Goal: Task Accomplishment & Management: Manage account settings

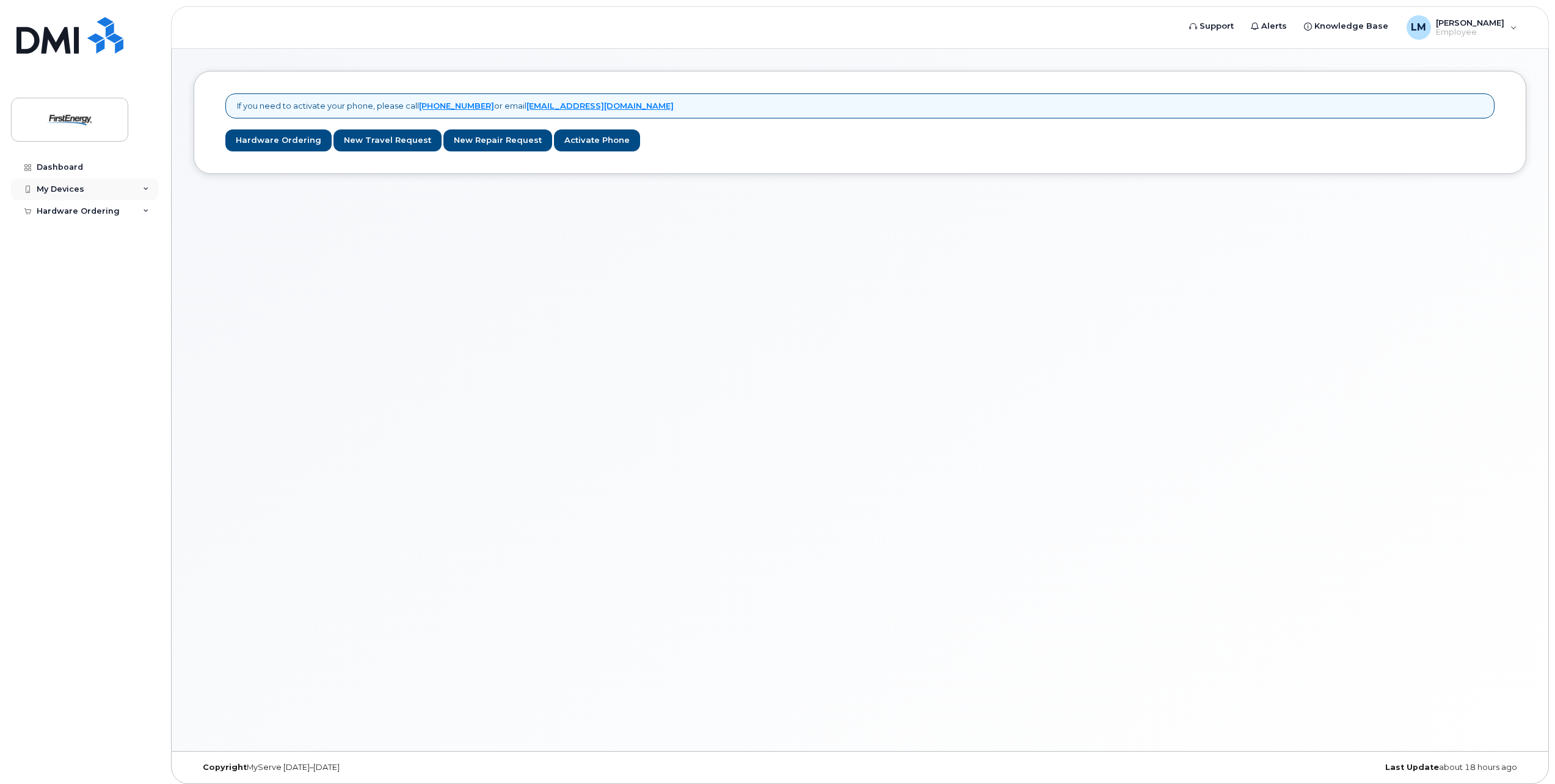
click at [142, 188] on div "My Devices" at bounding box center [84, 189] width 147 height 22
click at [54, 211] on div "Add Device" at bounding box center [66, 211] width 48 height 11
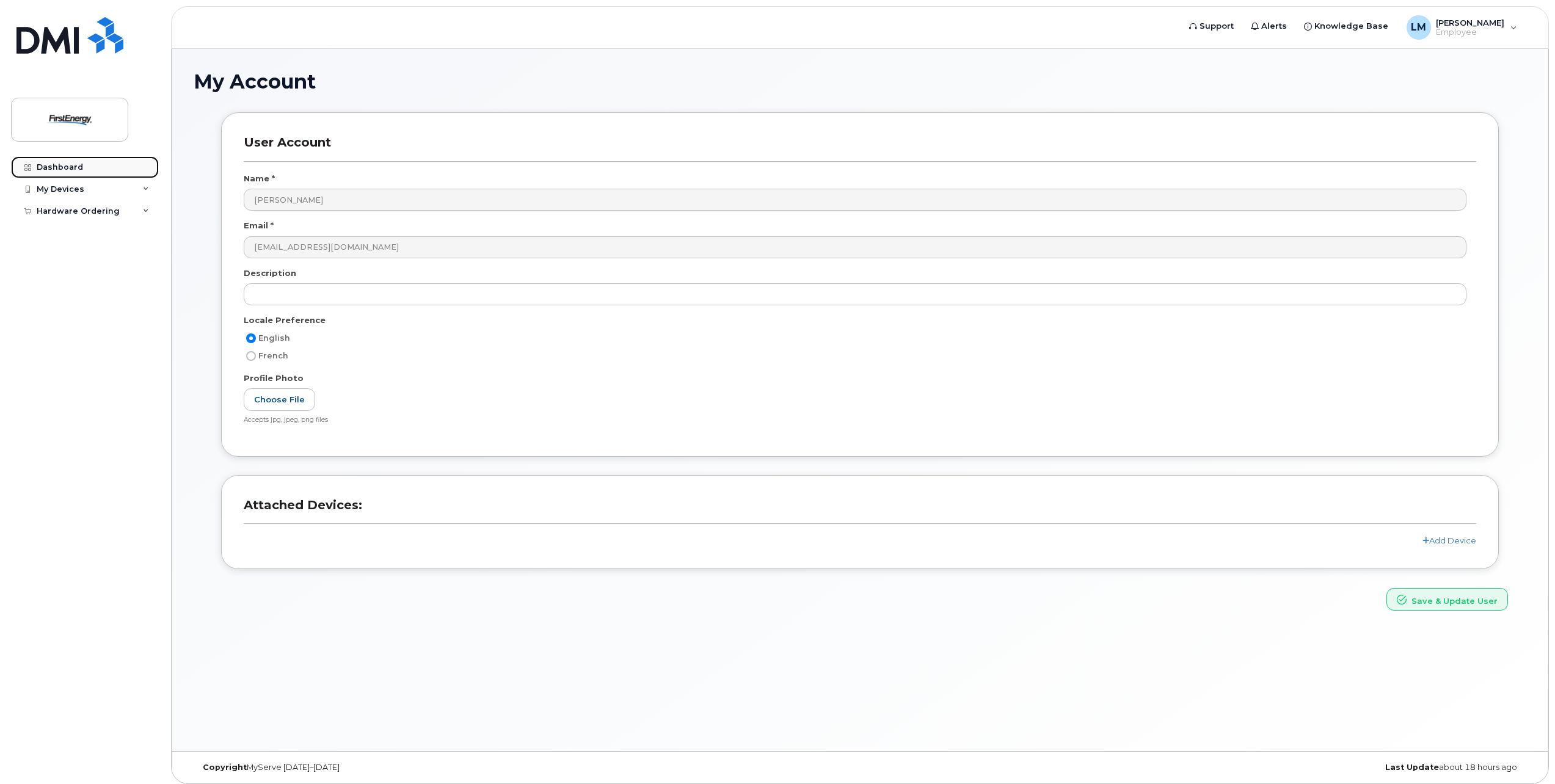
click at [48, 164] on div "Dashboard" at bounding box center [59, 166] width 46 height 10
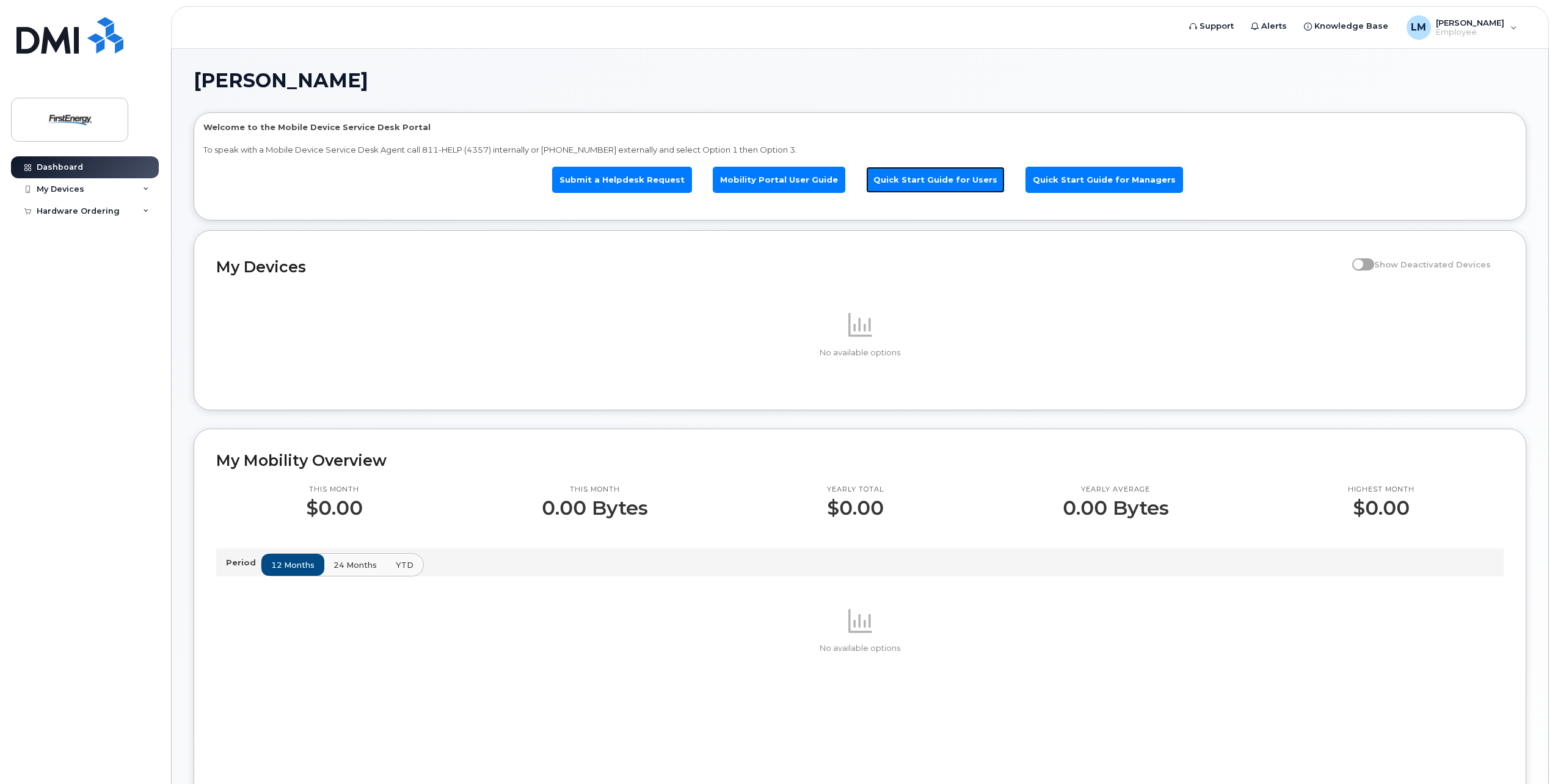
click at [965, 180] on link "Quick Start Guide for Users" at bounding box center [935, 180] width 139 height 26
click at [770, 175] on link "Mobility Portal User Guide" at bounding box center [779, 180] width 133 height 26
